Goal: Task Accomplishment & Management: Use online tool/utility

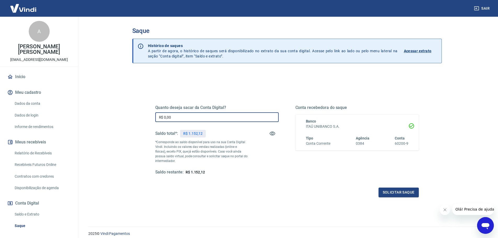
click at [187, 116] on input "R$ 0,00" at bounding box center [216, 117] width 123 height 10
type input "R$ 992,12"
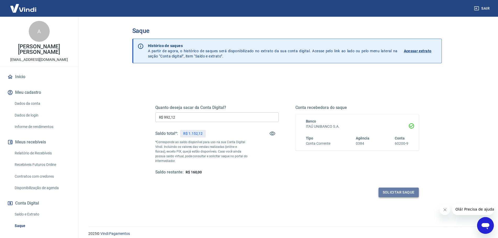
click at [401, 191] on button "Solicitar saque" at bounding box center [398, 193] width 40 height 10
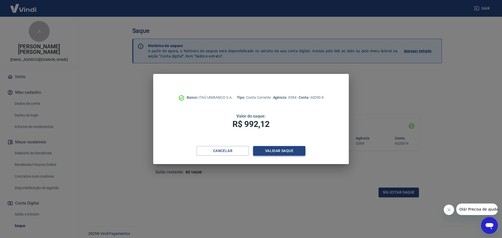
click at [283, 150] on button "Validar saque" at bounding box center [279, 151] width 52 height 10
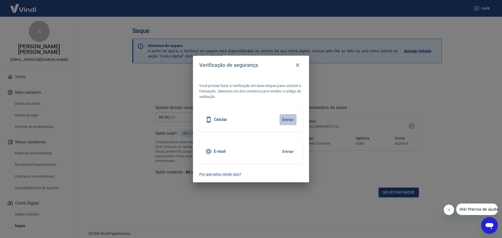
click at [289, 122] on button "Enviar" at bounding box center [287, 119] width 17 height 11
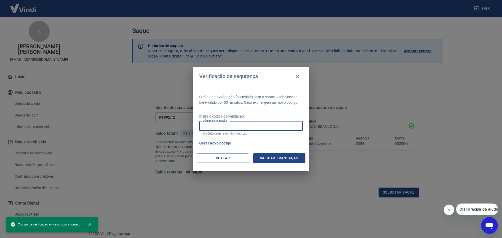
click at [249, 126] on input "Código de validação" at bounding box center [250, 126] width 103 height 10
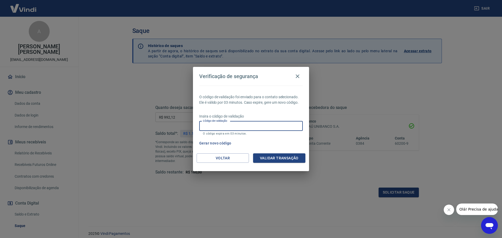
click at [331, 177] on div "Verificação de segurança O código de validação foi enviado para o contato selec…" at bounding box center [251, 119] width 502 height 238
click at [222, 126] on input "Código de validação" at bounding box center [250, 126] width 103 height 10
type input "135946"
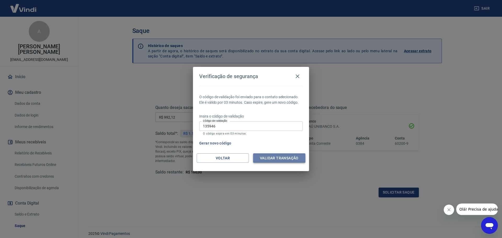
click at [282, 162] on button "Validar transação" at bounding box center [279, 158] width 52 height 10
